Goal: Task Accomplishment & Management: Complete application form

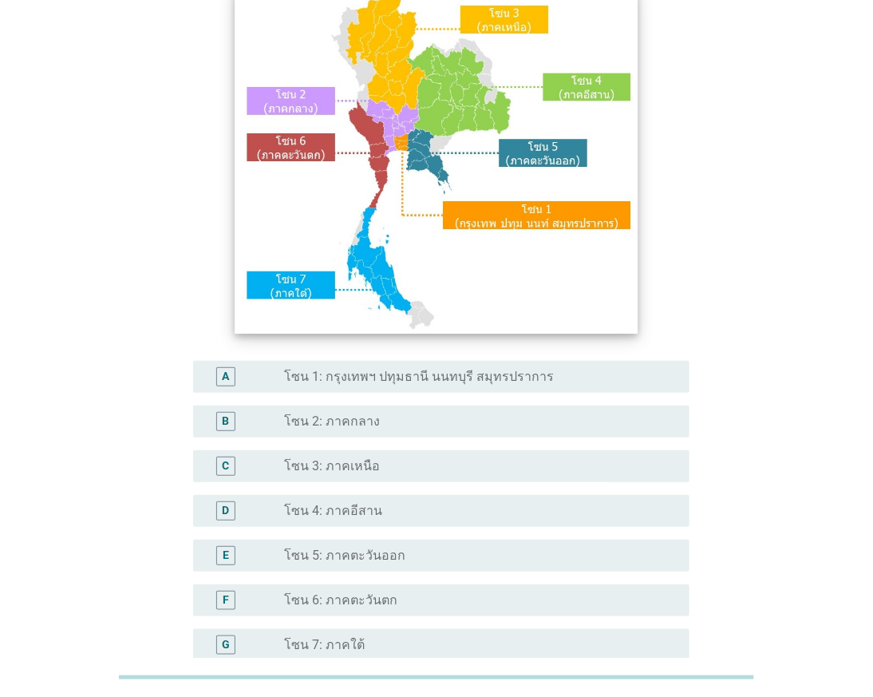
scroll to position [310, 0]
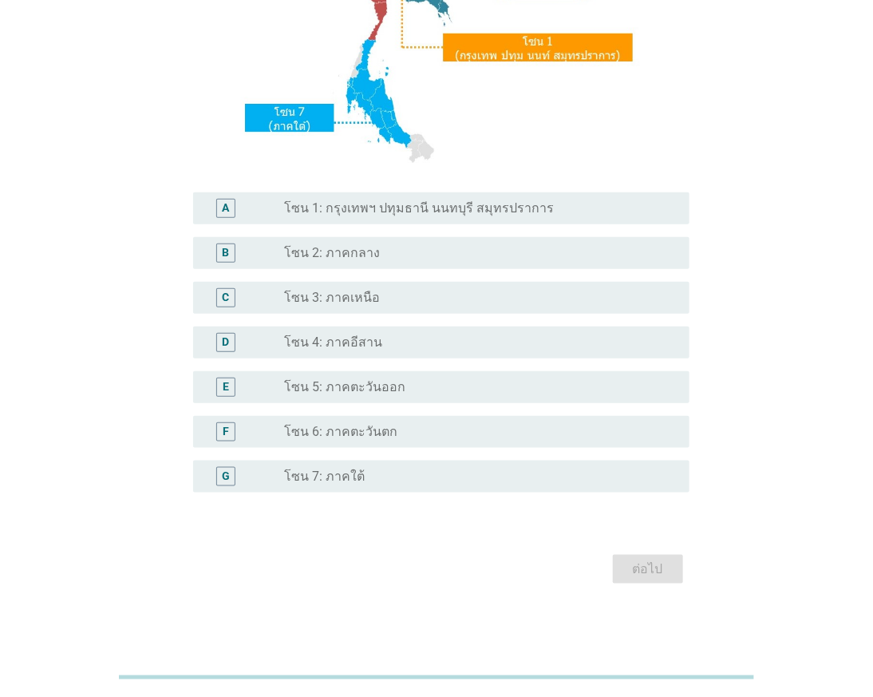
click at [396, 215] on label "โซน 1: กรุงเทพฯ ปทุมธานี นนทบุรี สมุทรปราการ" at bounding box center [420, 208] width 270 height 16
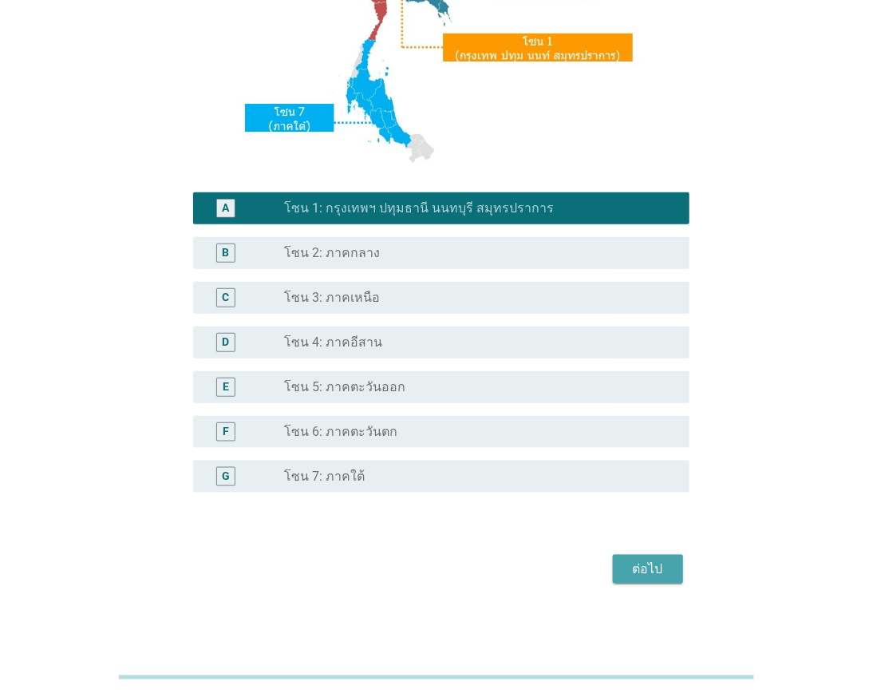
click at [657, 575] on div "ต่อไป" at bounding box center [648, 568] width 45 height 19
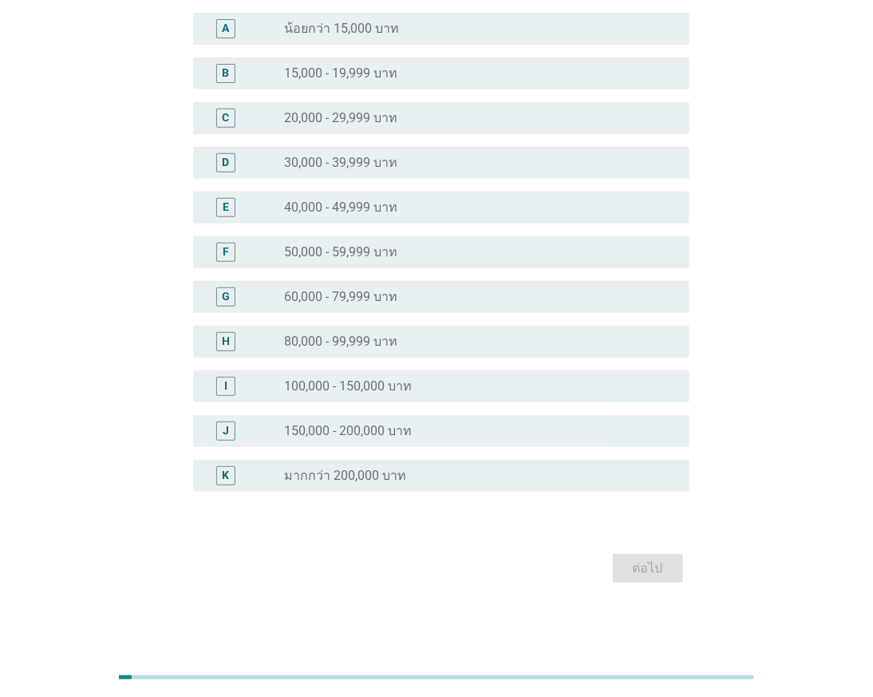
scroll to position [0, 0]
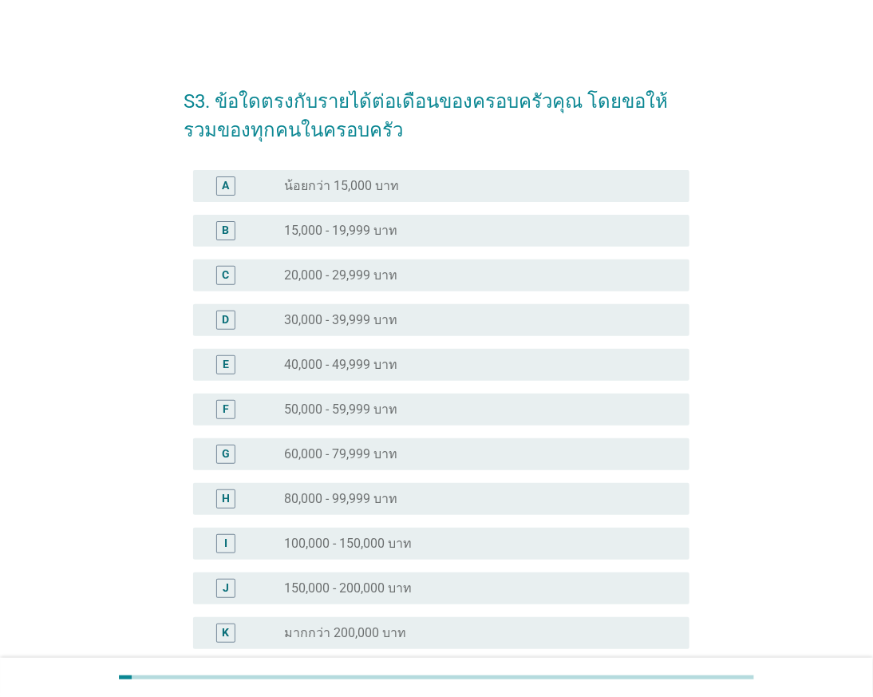
click at [425, 395] on div "F radio_button_unchecked 50,000 - 59,999 บาท" at bounding box center [441, 409] width 496 height 32
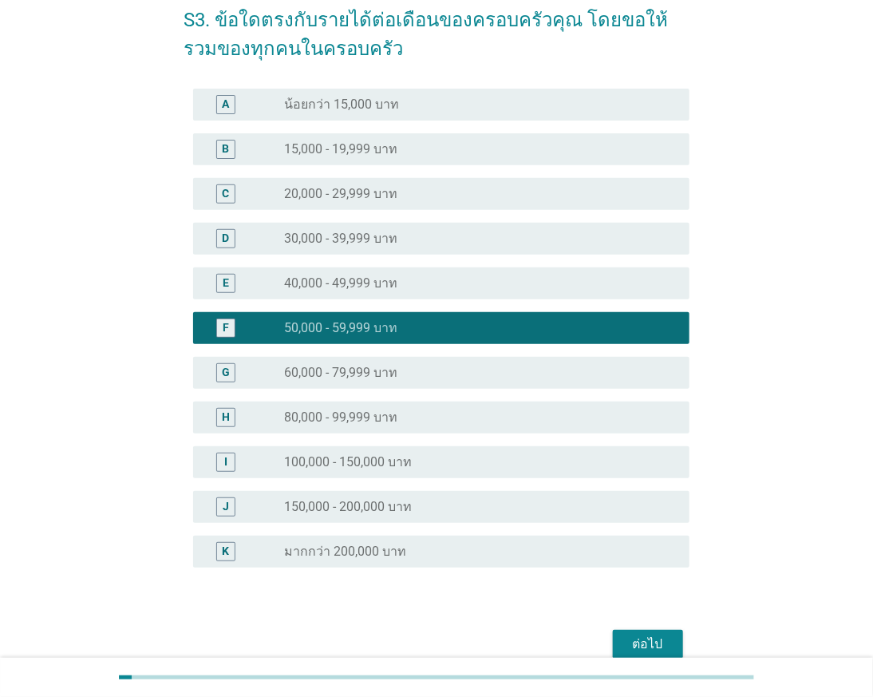
scroll to position [156, 0]
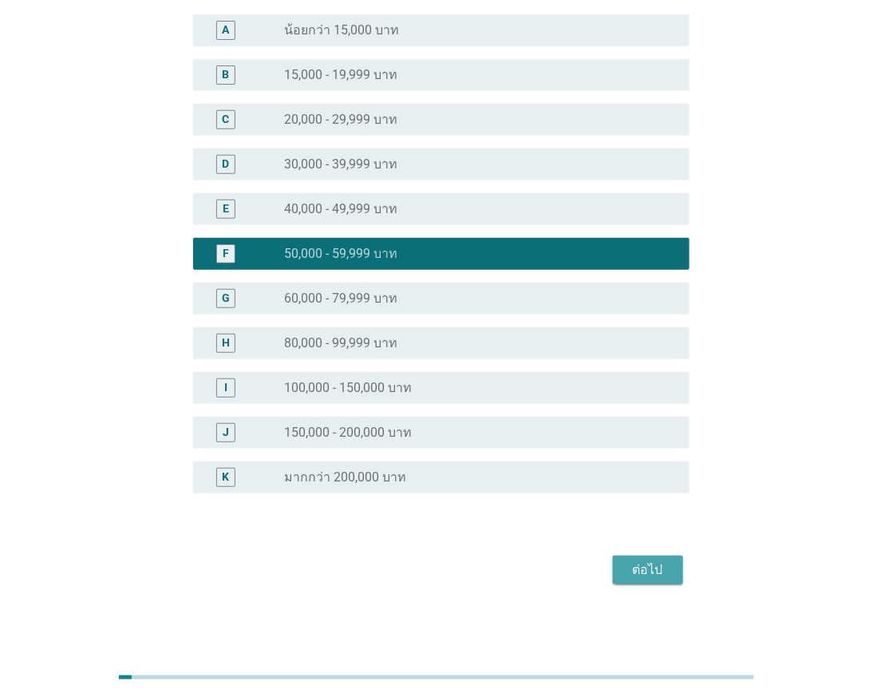
click at [629, 562] on div "ต่อไป" at bounding box center [648, 569] width 45 height 19
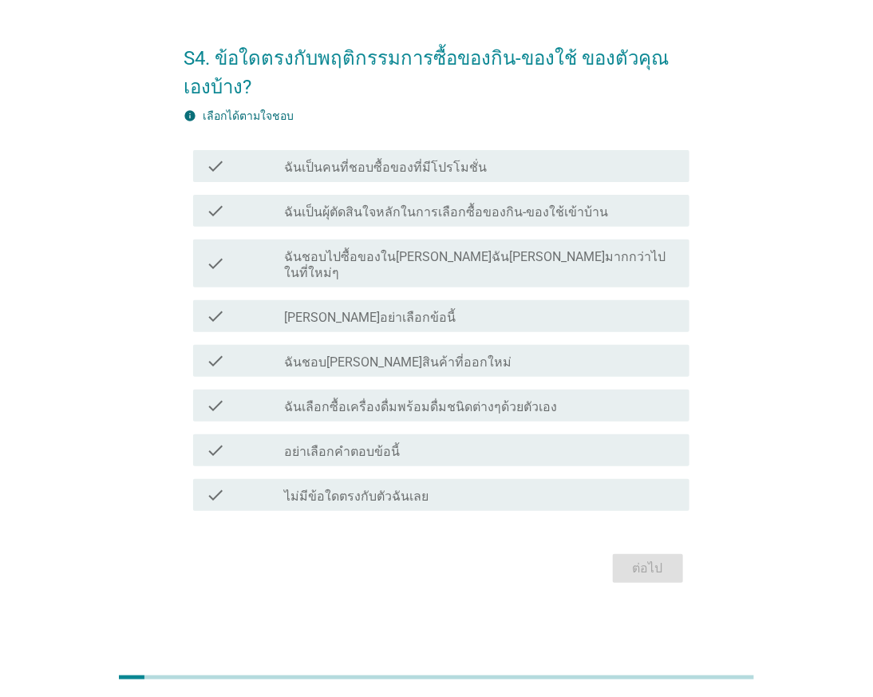
scroll to position [0, 0]
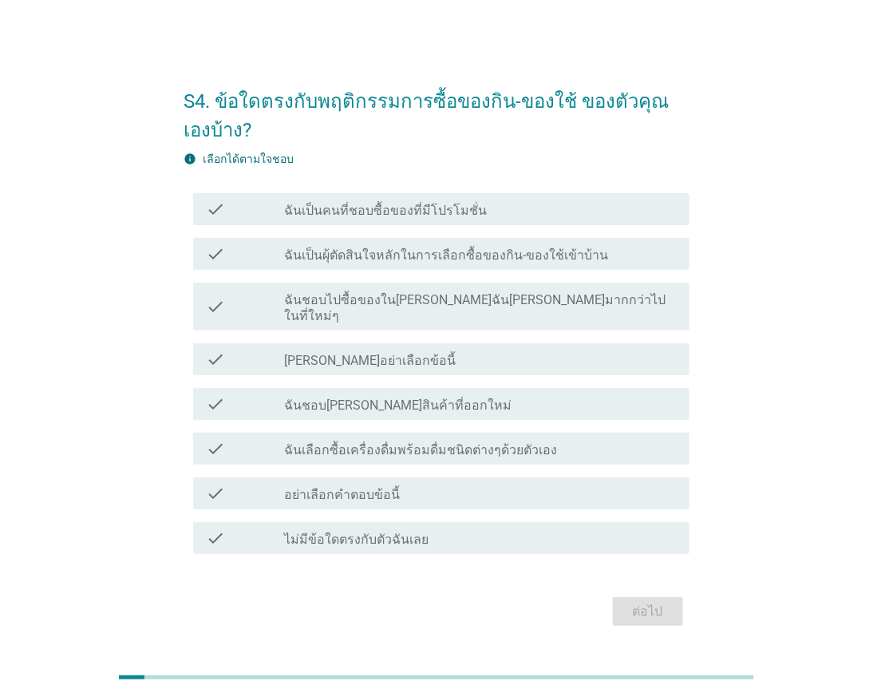
click at [428, 217] on label "ฉันเป็นคนที่ชอบซื้อของที่มีโปรโมชั่น" at bounding box center [386, 211] width 203 height 16
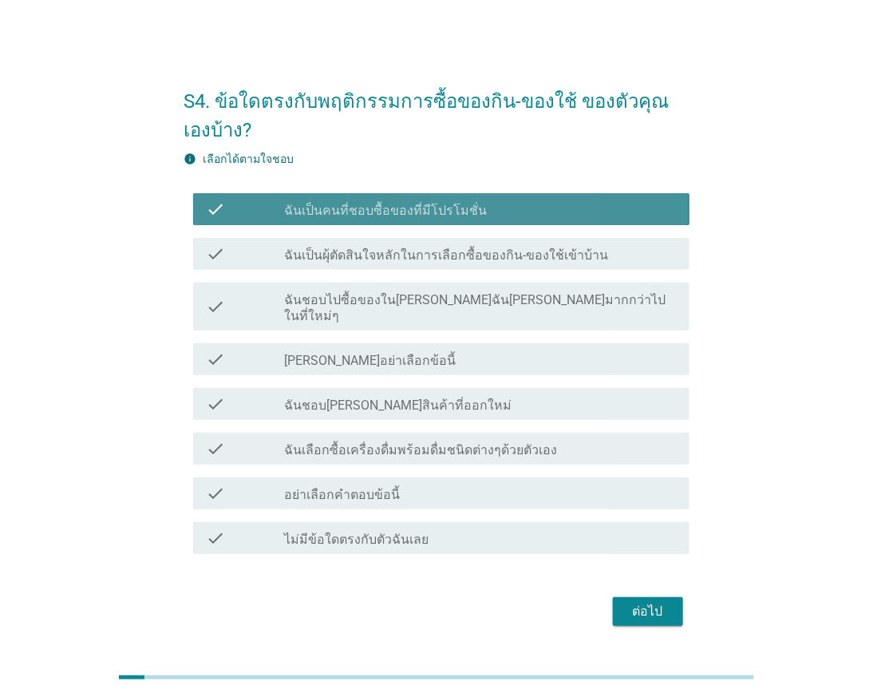
click at [433, 246] on div "check check_box_outline_blank ฉันเป็นผุ้ตัดสินใจหลักในการเลือกซื้อของกิน-ของใช้…" at bounding box center [441, 254] width 496 height 32
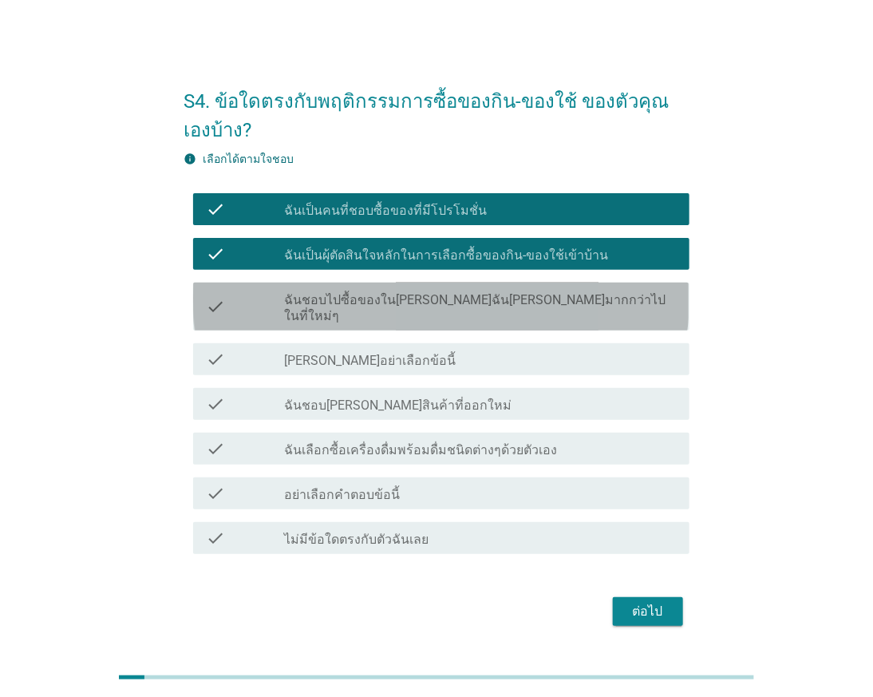
click at [425, 301] on label "ฉันชอบไปซื้อของใน[PERSON_NAME]ฉัน[PERSON_NAME]มากกว่าไปในที่ใหม่ๆ" at bounding box center [481, 308] width 392 height 32
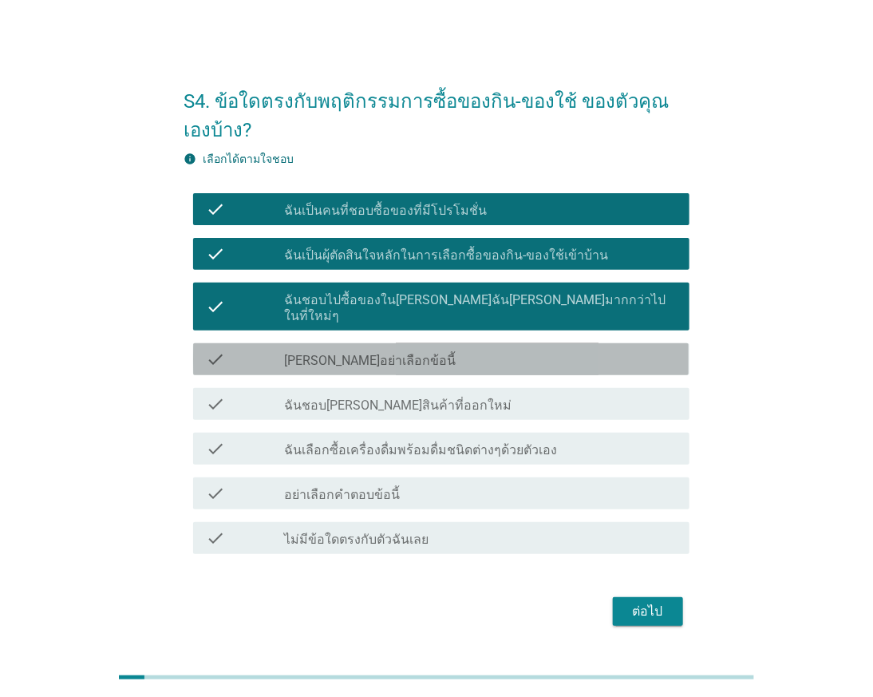
click at [413, 343] on div "check check_box_outline_blank [PERSON_NAME]อย่าเลือกข้อนี้" at bounding box center [441, 359] width 496 height 32
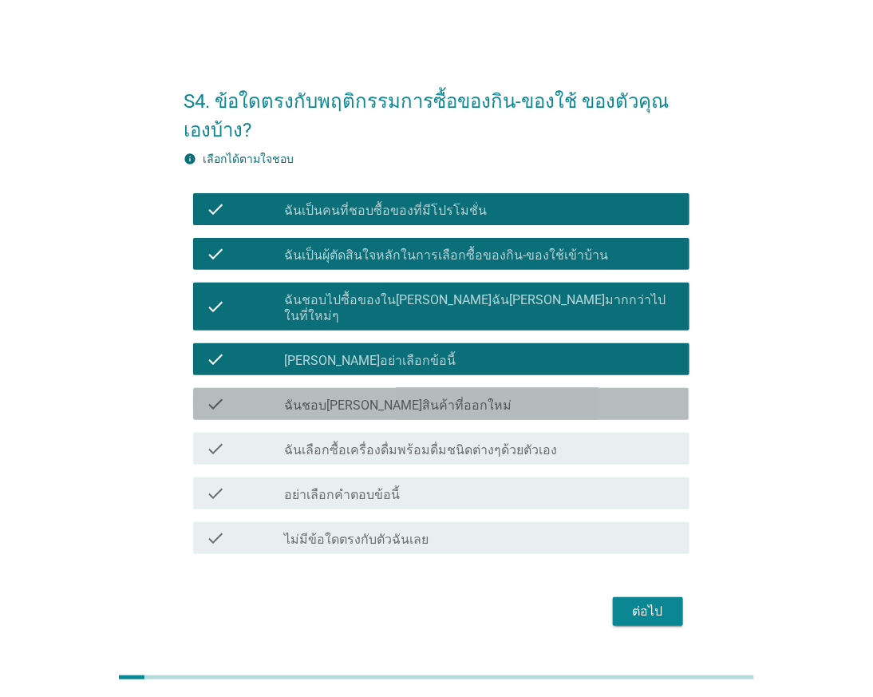
click at [421, 397] on label "ฉันชอบ[PERSON_NAME]สินค้าที่ออกใหม่" at bounding box center [398, 405] width 227 height 16
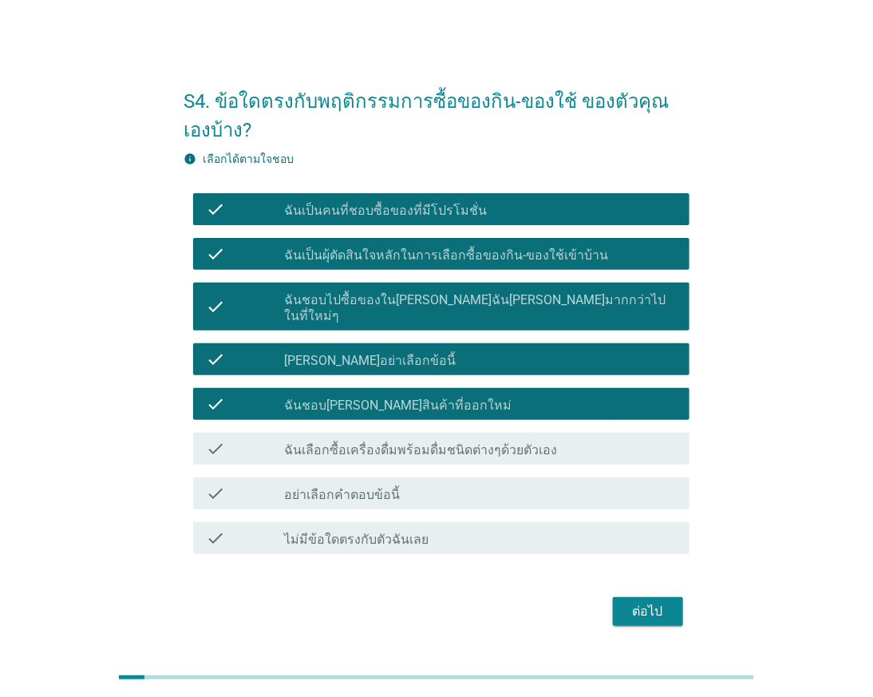
drag, startPoint x: 416, startPoint y: 407, endPoint x: 413, endPoint y: 415, distance: 8.3
click at [416, 408] on div "check check_box ฉันชอบ[PERSON_NAME]สินค้าที่ออกใหม่" at bounding box center [441, 404] width 496 height 32
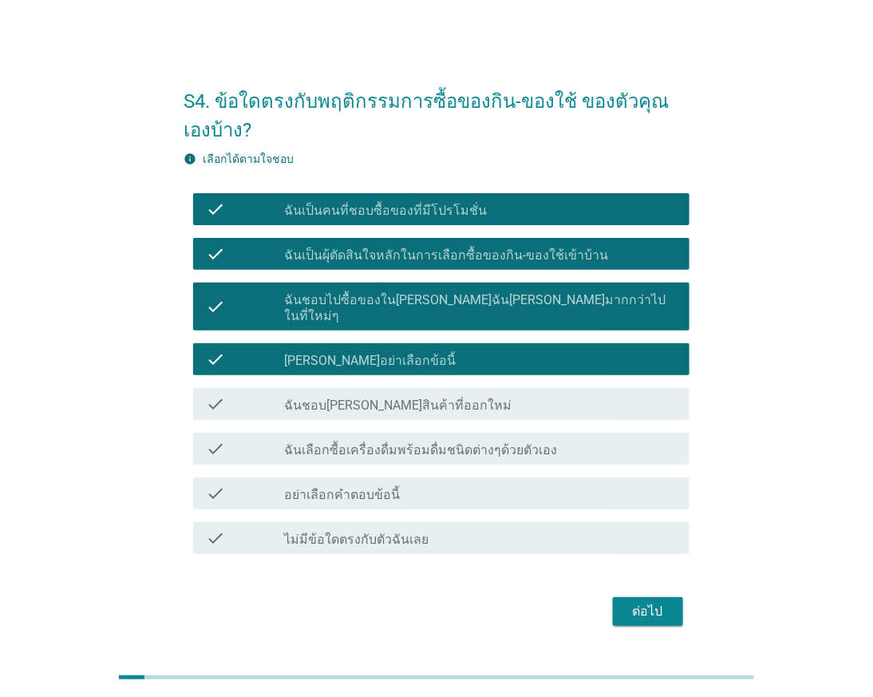
click at [410, 433] on div "check check_box_outline_blank ฉันเลือกซื้อเครื่องดื่มพร้อมดื่มชนิดต่างๆด้วยตัวเ…" at bounding box center [441, 449] width 496 height 32
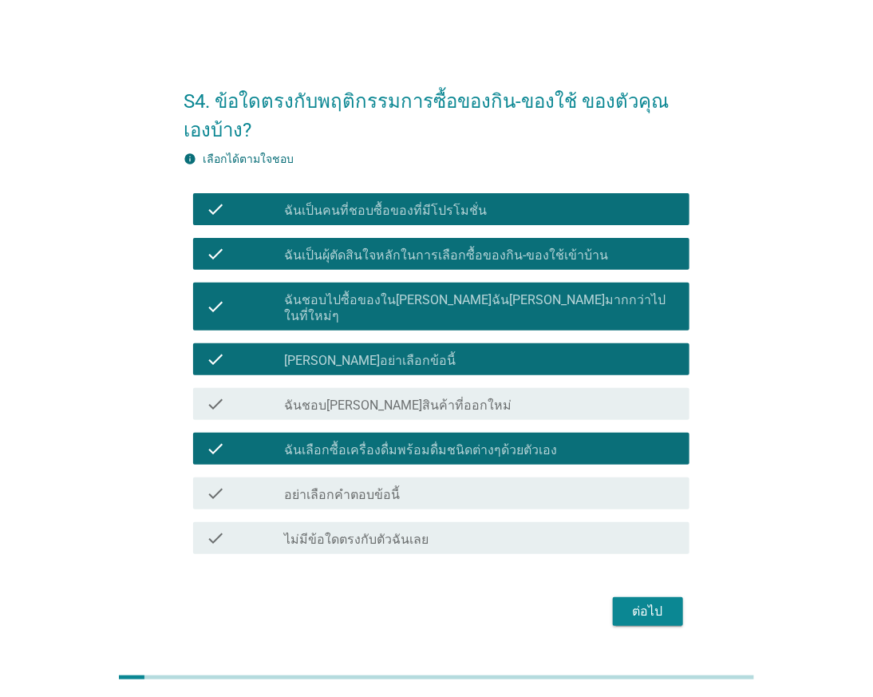
click at [419, 484] on div "check_box_outline_blank อย่าเลือกคำตอบข้อนี้" at bounding box center [481, 493] width 392 height 19
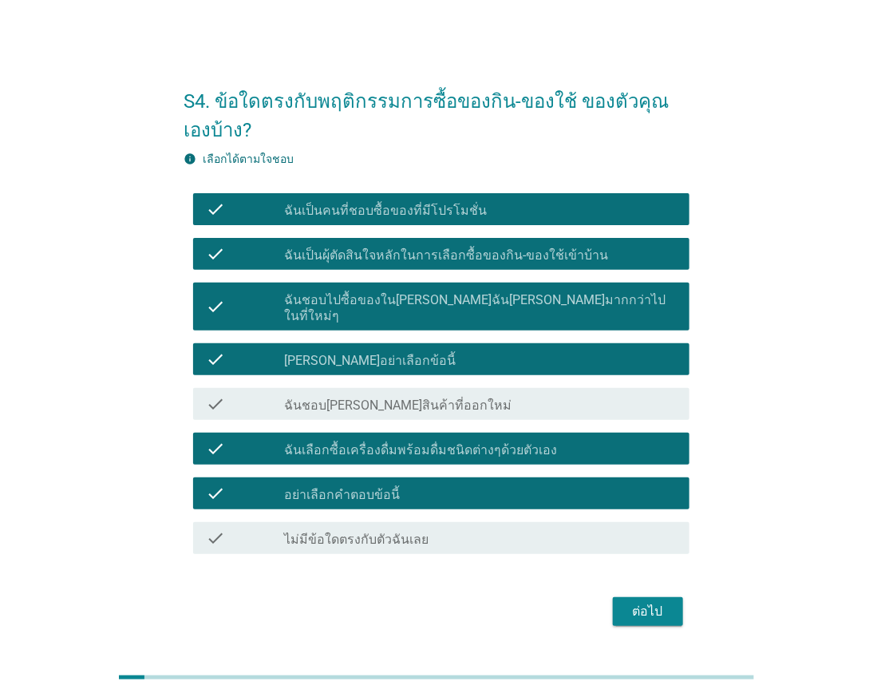
click at [432, 412] on div "check check_box ฉันชอบ[PERSON_NAME]สินค้าที่ออกใหม่" at bounding box center [436, 403] width 505 height 45
click at [634, 597] on button "ต่อไป" at bounding box center [648, 611] width 70 height 29
